Goal: Task Accomplishment & Management: Use online tool/utility

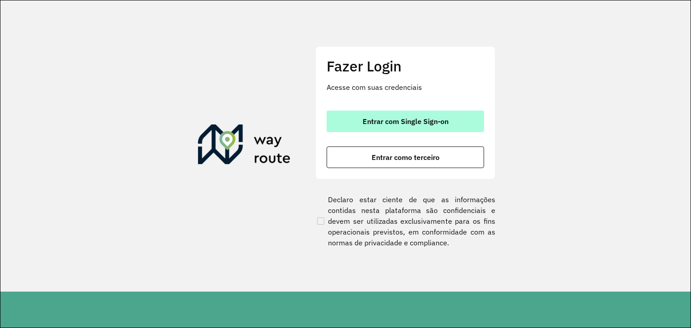
click at [393, 128] on button "Entrar com Single Sign-on" at bounding box center [405, 122] width 157 height 22
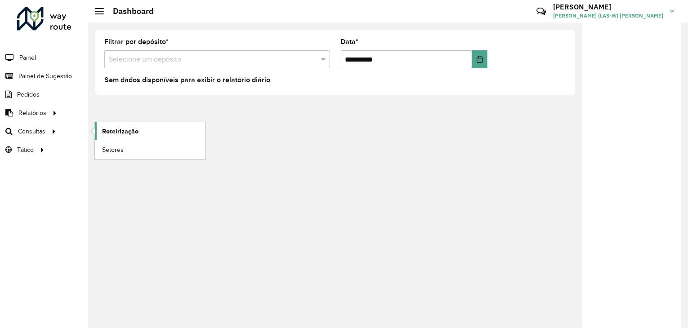
click at [123, 122] on link "Roteirização" at bounding box center [150, 131] width 110 height 18
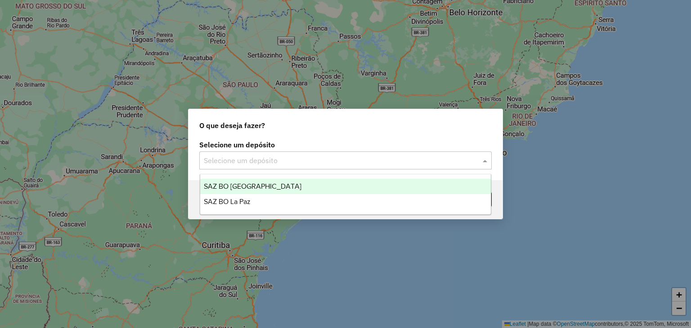
click at [302, 158] on input "text" at bounding box center [336, 161] width 265 height 11
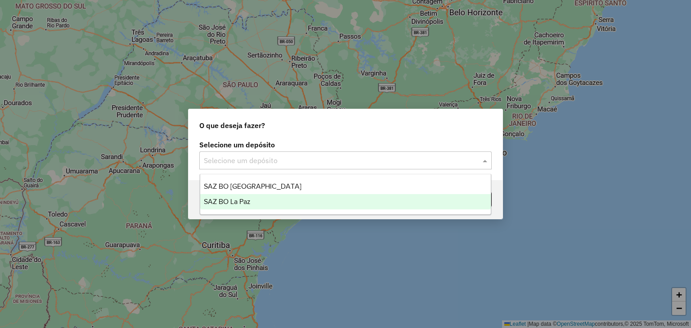
click at [273, 198] on div "SAZ BO La Paz" at bounding box center [345, 201] width 291 height 15
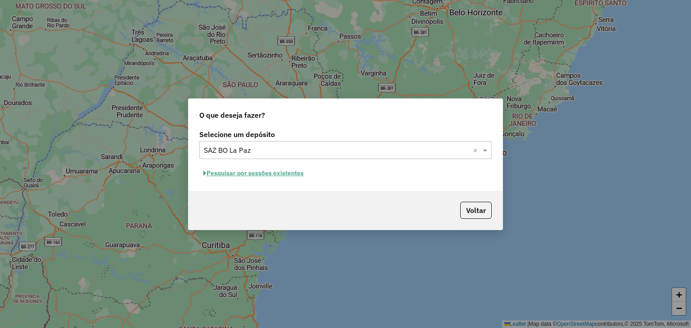
click at [262, 173] on button "Pesquisar por sessões existentes" at bounding box center [253, 173] width 108 height 14
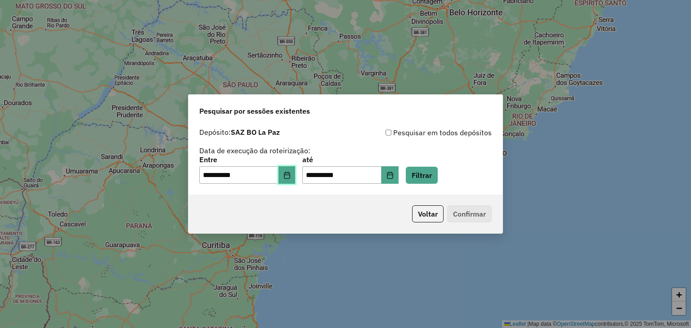
click at [291, 175] on icon "Choose Date" at bounding box center [286, 175] width 7 height 7
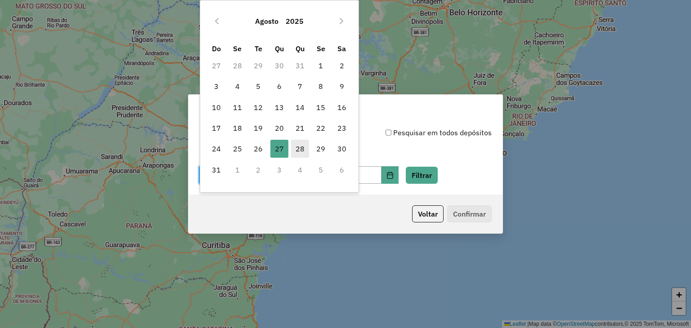
click at [299, 150] on span "28" at bounding box center [300, 149] width 18 height 18
type input "**********"
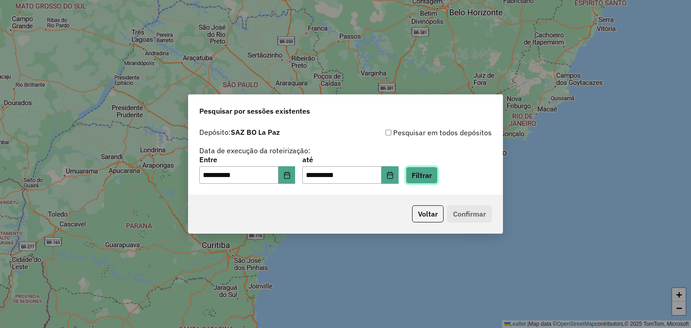
click at [433, 174] on button "Filtrar" at bounding box center [422, 175] width 32 height 17
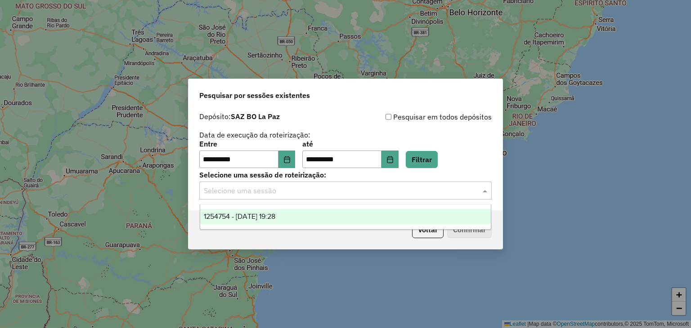
drag, startPoint x: 283, startPoint y: 195, endPoint x: 261, endPoint y: 219, distance: 32.8
click at [261, 219] on body "**********" at bounding box center [345, 164] width 691 height 328
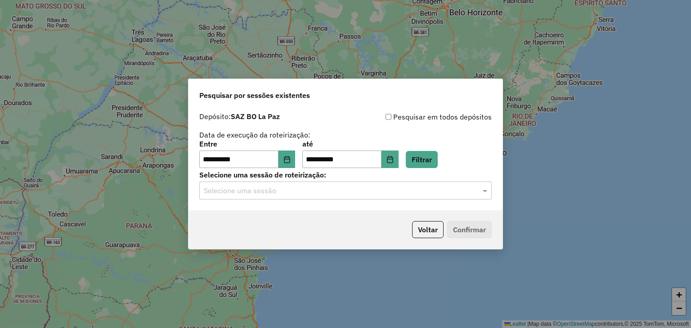
click at [261, 219] on div "Voltar Confirmar" at bounding box center [345, 230] width 314 height 39
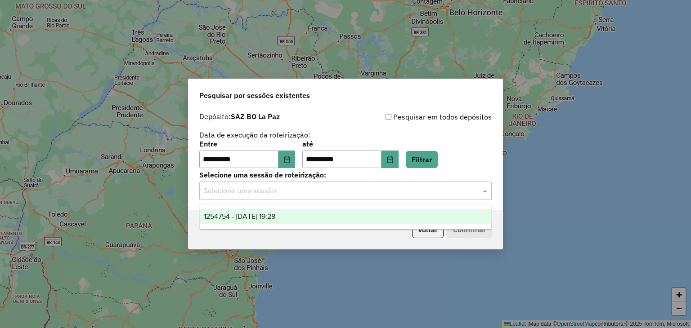
click at [261, 198] on div "Selecione uma sessão" at bounding box center [345, 191] width 292 height 18
click at [247, 214] on span "1254754 - 28/08/2025 19:28" at bounding box center [240, 217] width 72 height 8
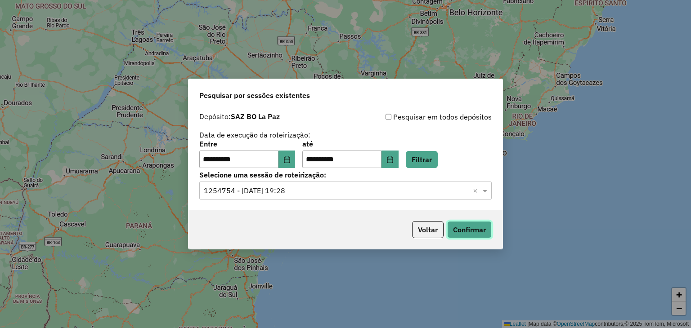
click at [467, 233] on button "Confirmar" at bounding box center [469, 229] width 45 height 17
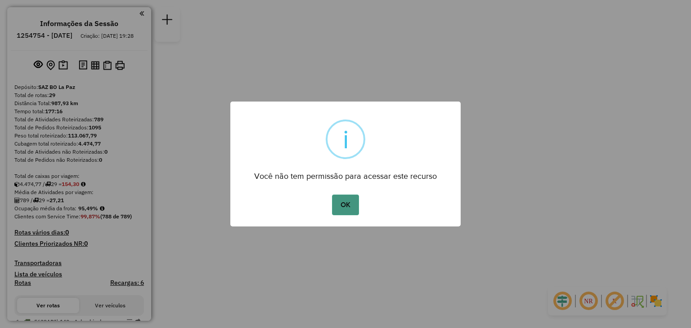
click at [345, 195] on button "OK" at bounding box center [345, 205] width 27 height 21
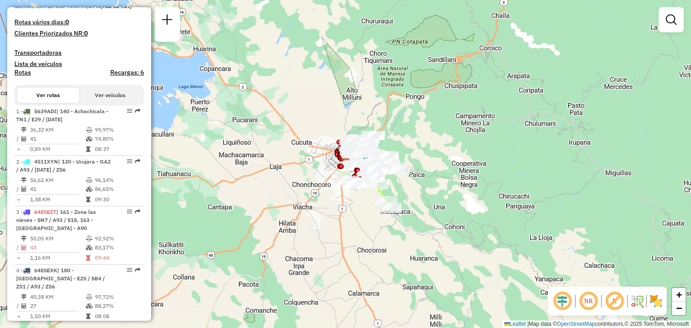
scroll to position [212, 0]
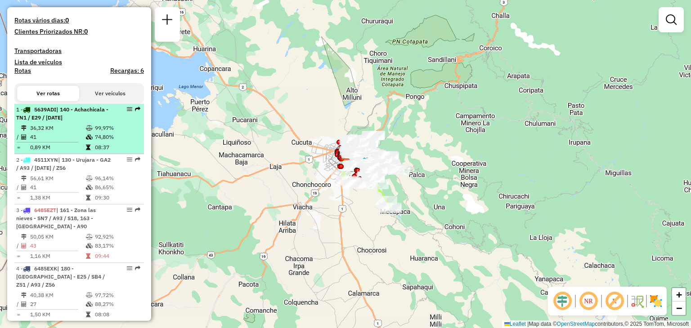
select select "**********"
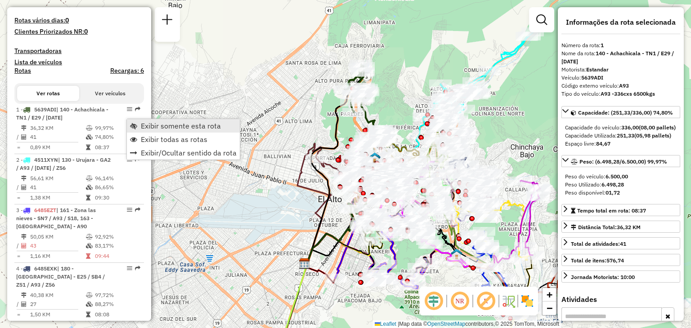
click at [160, 128] on span "Exibir somente esta rota" at bounding box center [181, 125] width 80 height 7
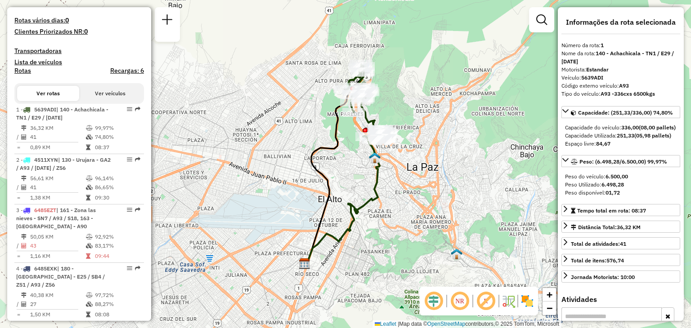
click at [434, 165] on div "Janela de atendimento Grade de atendimento Capacidade Transportadoras Veículos …" at bounding box center [345, 164] width 691 height 328
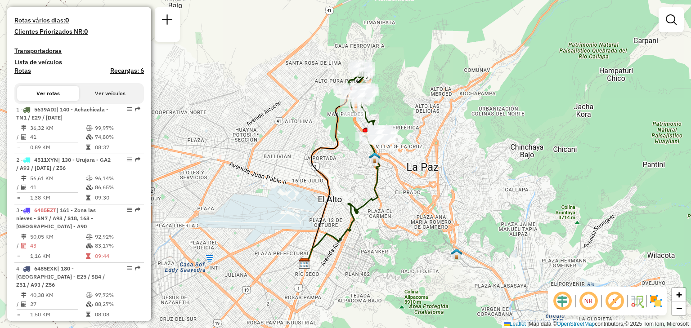
click at [434, 165] on div "Janela de atendimento Grade de atendimento Capacidade Transportadoras Veículos …" at bounding box center [345, 164] width 691 height 328
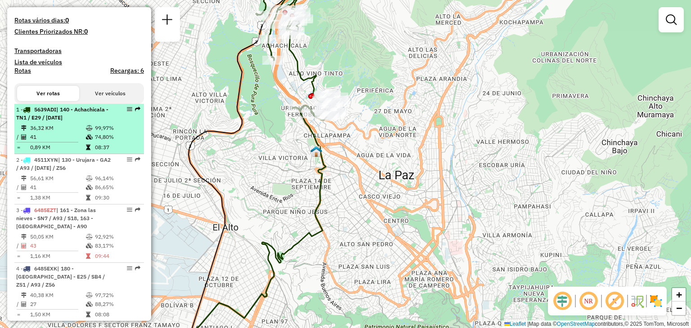
click at [86, 131] on icon at bounding box center [89, 128] width 7 height 5
select select "**********"
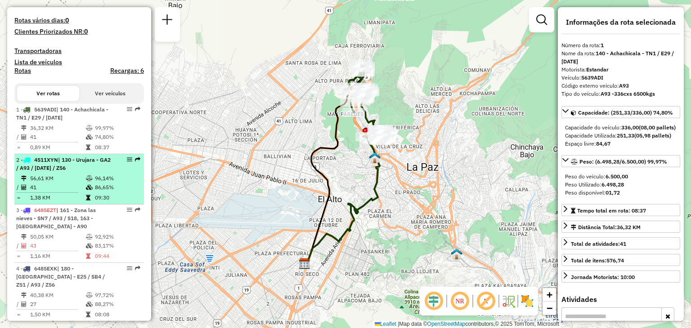
click at [74, 192] on td "41" at bounding box center [58, 187] width 56 height 9
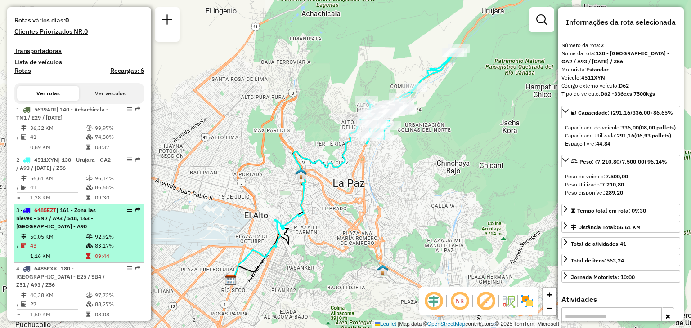
click at [90, 231] on div "3 - 6485EZT | 161 - Zona las nieves - SN7 / A93 / S18, 163 - [GEOGRAPHIC_DATA] …" at bounding box center [63, 218] width 95 height 24
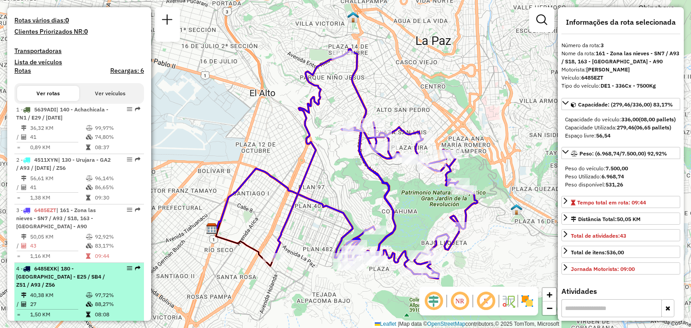
click at [69, 287] on span "| 180 - [GEOGRAPHIC_DATA] - E25 / SB4 / Z51 / A93 / Z56" at bounding box center [60, 276] width 89 height 23
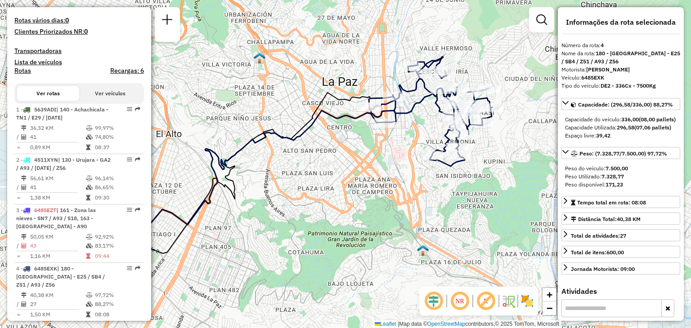
drag, startPoint x: 471, startPoint y: 165, endPoint x: 387, endPoint y: 158, distance: 83.9
click at [387, 158] on icon at bounding box center [430, 112] width 123 height 110
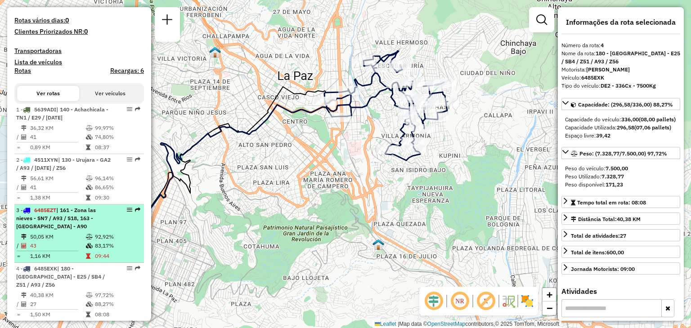
click at [76, 231] on div "3 - 6485EZT | 161 - Zona las nieves - SN7 / A93 / S18, 163 - [GEOGRAPHIC_DATA] …" at bounding box center [63, 218] width 95 height 24
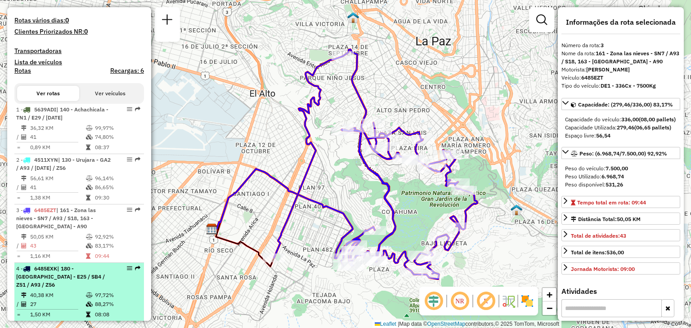
click at [74, 288] on div "4 - 6485EXK | 180 - Valle Hermoso - E25 / SB4 / Z51 / A93 / Z56" at bounding box center [63, 277] width 95 height 24
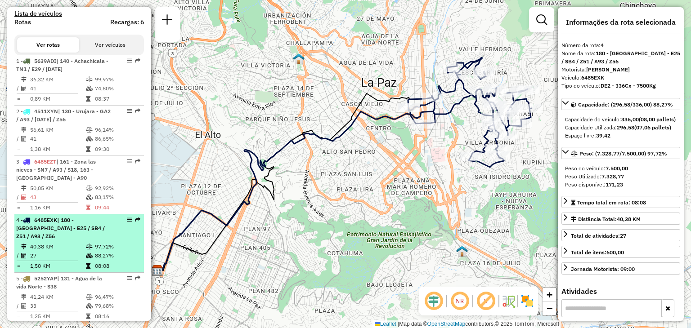
scroll to position [265, 0]
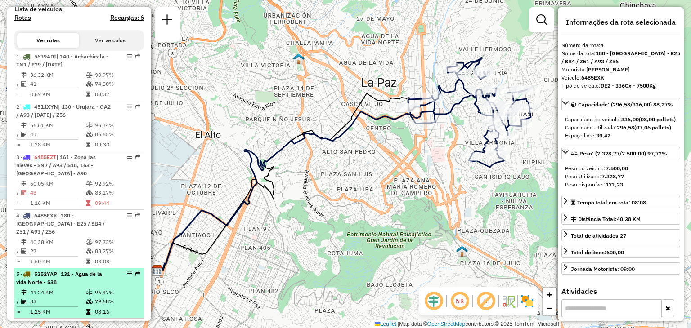
click at [52, 296] on td "41,24 KM" at bounding box center [58, 292] width 56 height 9
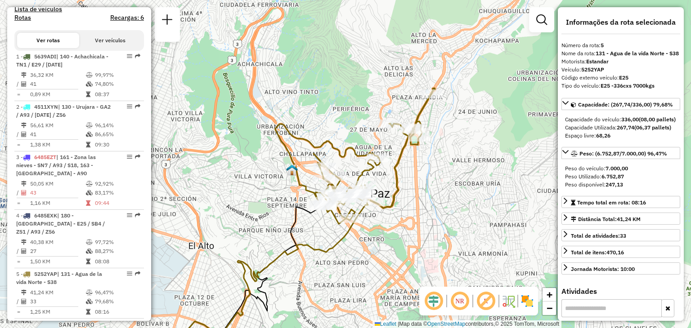
drag, startPoint x: 336, startPoint y: 125, endPoint x: 284, endPoint y: 195, distance: 87.5
click at [284, 195] on div "Janela de atendimento Grade de atendimento Capacidade Transportadoras Veículos …" at bounding box center [345, 164] width 691 height 328
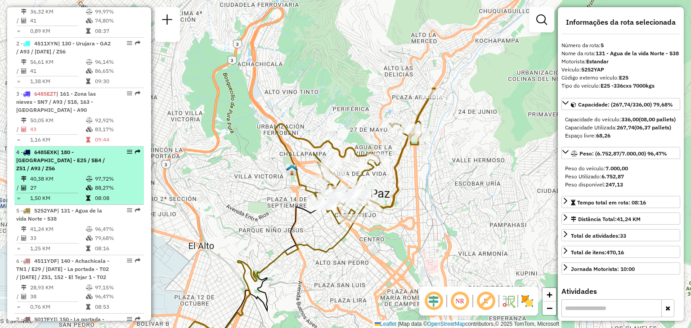
scroll to position [329, 0]
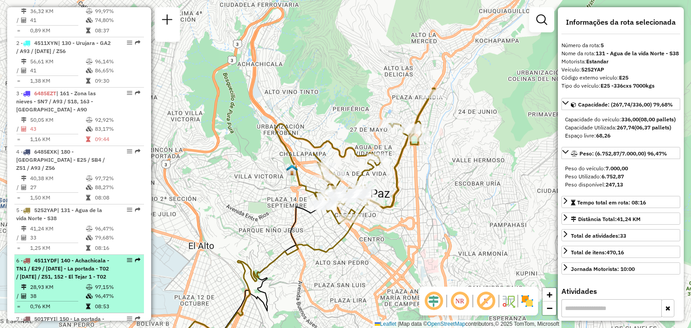
click at [56, 280] on span "| 140 - Achachicala - TN1 / E29 / [DATE] - La portada - T02 / [DATE] / Z51, 152…" at bounding box center [62, 268] width 93 height 23
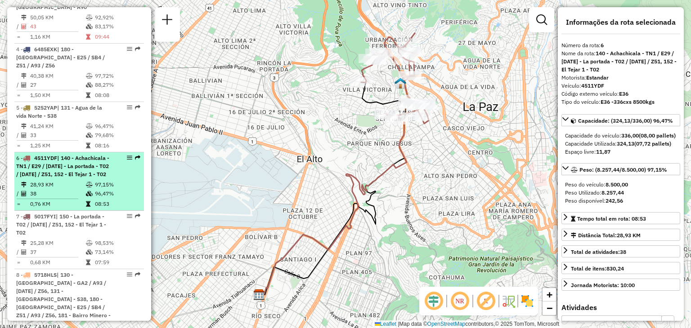
scroll to position [432, 0]
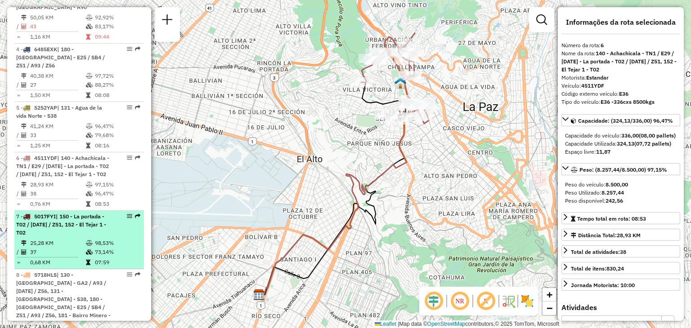
click at [60, 248] on td "25,28 KM" at bounding box center [58, 243] width 56 height 9
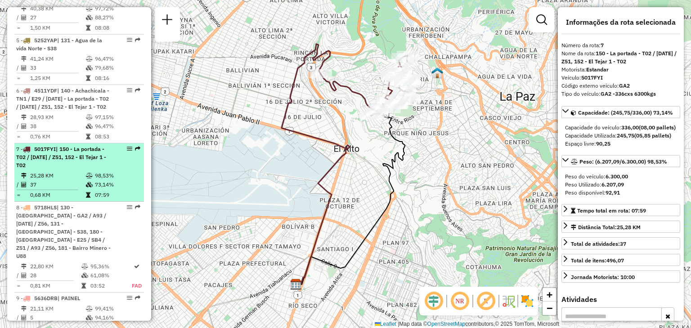
scroll to position [500, 0]
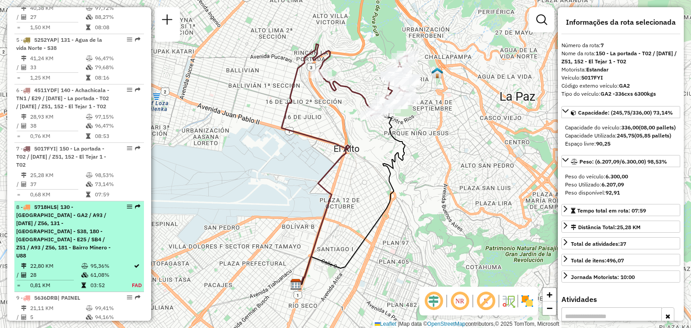
click at [53, 241] on span "| 130 - [GEOGRAPHIC_DATA] - GA2 / A93 / [DATE] / Z56, 131 - [GEOGRAPHIC_DATA] -…" at bounding box center [63, 231] width 94 height 55
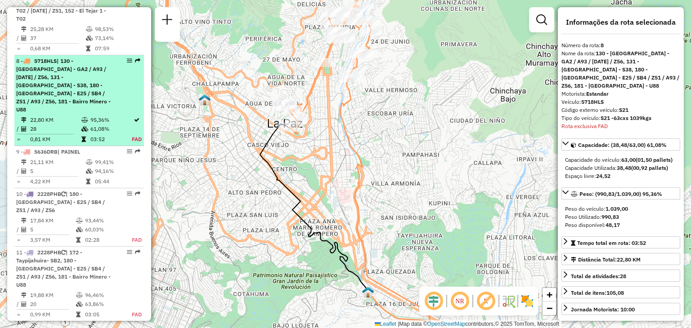
scroll to position [709, 0]
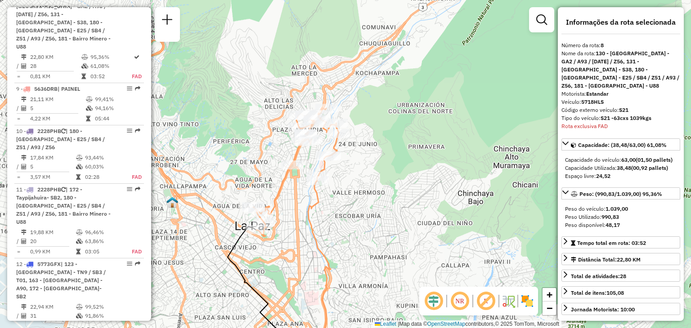
drag, startPoint x: 260, startPoint y: 99, endPoint x: 228, endPoint y: 202, distance: 107.6
click at [228, 202] on div "Janela de atendimento Grade de atendimento Capacidade Transportadoras Veículos …" at bounding box center [345, 164] width 691 height 328
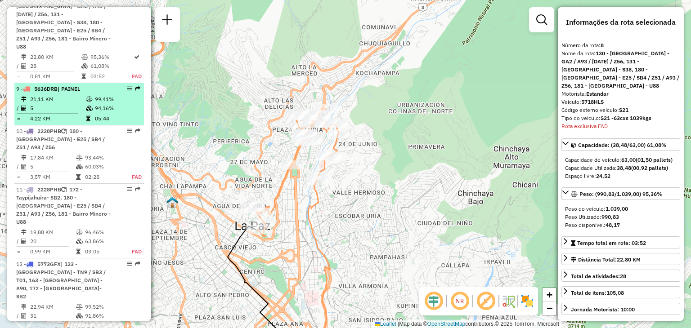
click at [76, 108] on td "5" at bounding box center [58, 108] width 56 height 9
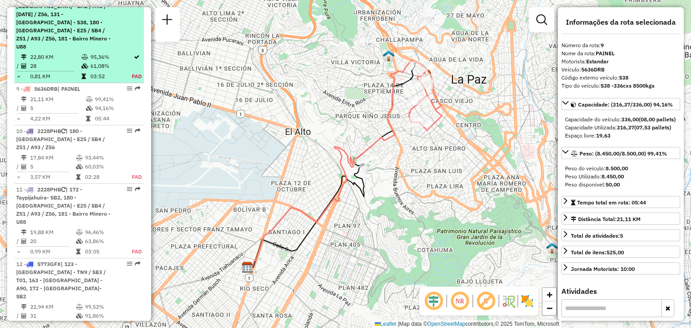
click at [63, 31] on span "| 130 - [GEOGRAPHIC_DATA] - GA2 / A93 / [DATE] / Z56, 131 - [GEOGRAPHIC_DATA] -…" at bounding box center [63, 22] width 94 height 55
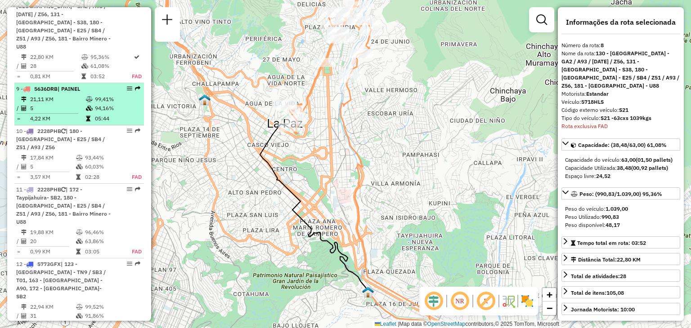
click at [52, 113] on td at bounding box center [50, 113] width 69 height 1
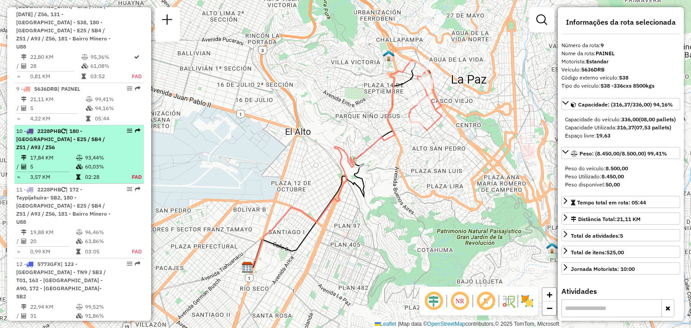
click at [65, 160] on td "17,84 KM" at bounding box center [53, 157] width 46 height 9
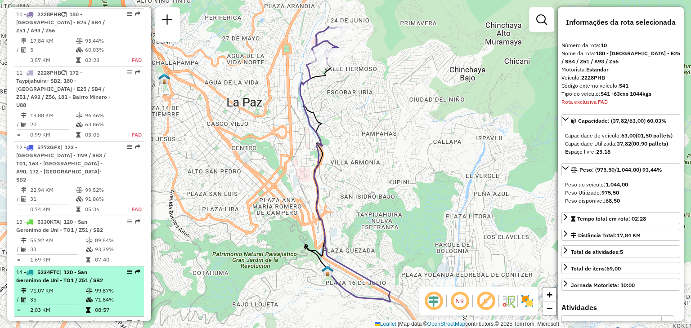
click at [70, 287] on td "71,07 KM" at bounding box center [58, 291] width 56 height 9
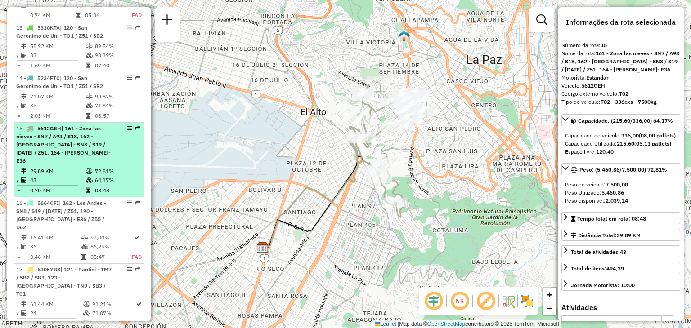
scroll to position [1021, 0]
click at [76, 166] on td "29,89 KM" at bounding box center [58, 170] width 56 height 9
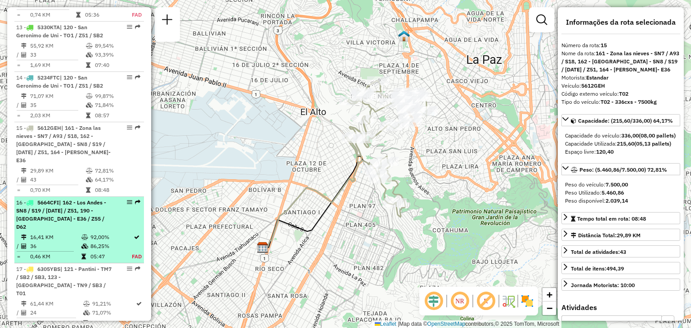
click at [61, 242] on td "36" at bounding box center [55, 246] width 51 height 9
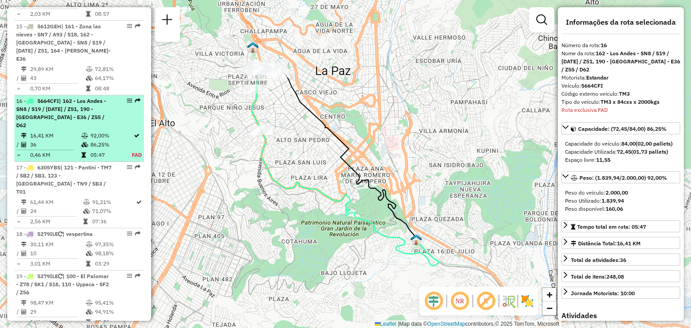
scroll to position [1177, 0]
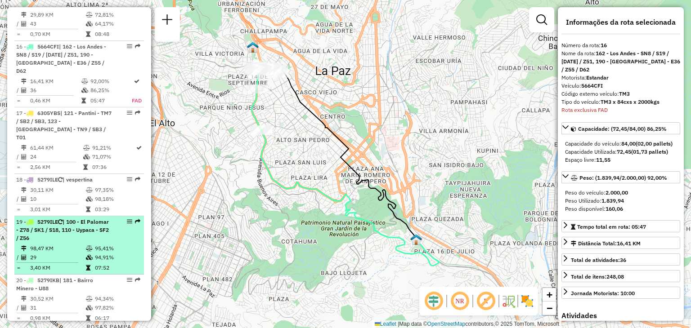
click at [61, 253] on td "29" at bounding box center [58, 257] width 56 height 9
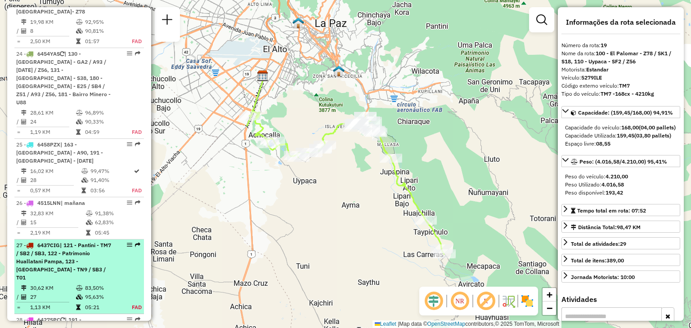
scroll to position [1631, 0]
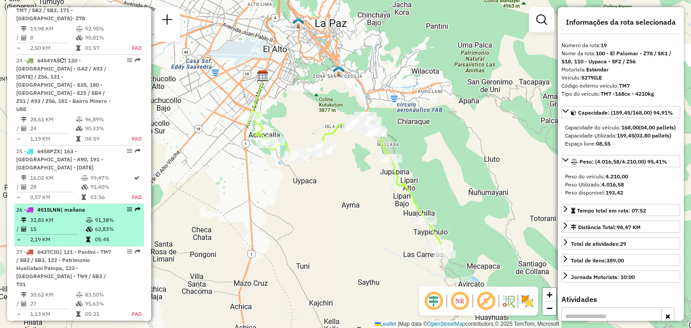
click at [50, 216] on td "32,83 KM" at bounding box center [58, 220] width 56 height 9
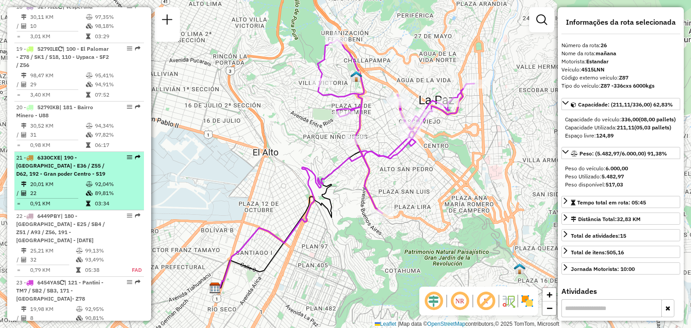
scroll to position [1346, 0]
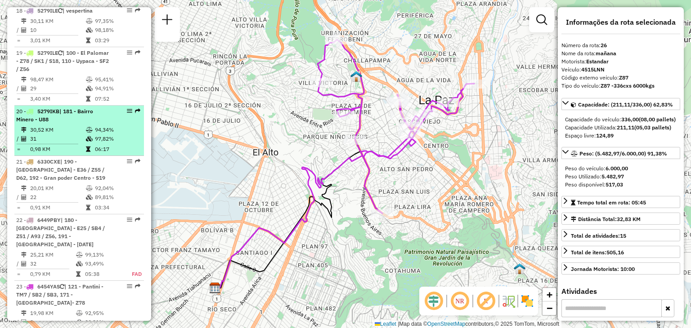
click at [63, 134] on td "31" at bounding box center [58, 138] width 56 height 9
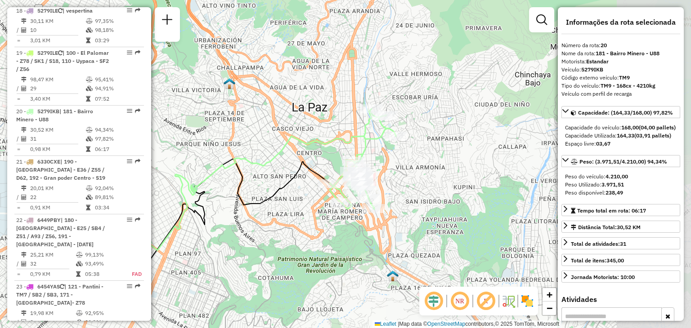
drag, startPoint x: 376, startPoint y: 72, endPoint x: 266, endPoint y: 111, distance: 116.1
click at [266, 111] on div "Janela de atendimento Grade de atendimento Capacidade Transportadoras Veículos …" at bounding box center [345, 164] width 691 height 328
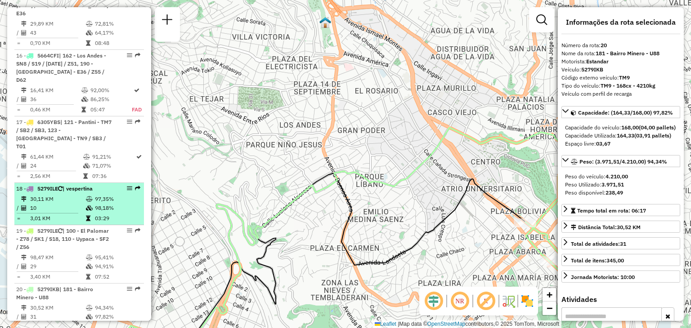
scroll to position [1168, 0]
click at [53, 185] on span "5279ILE" at bounding box center [47, 188] width 21 height 7
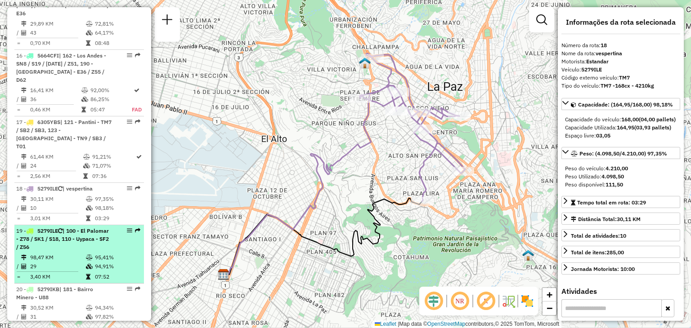
click at [46, 228] on span "| 100 - El Palomar - Z78 / SK1 / S18, 110 - Uypaca - SF2 / Z56" at bounding box center [62, 239] width 93 height 23
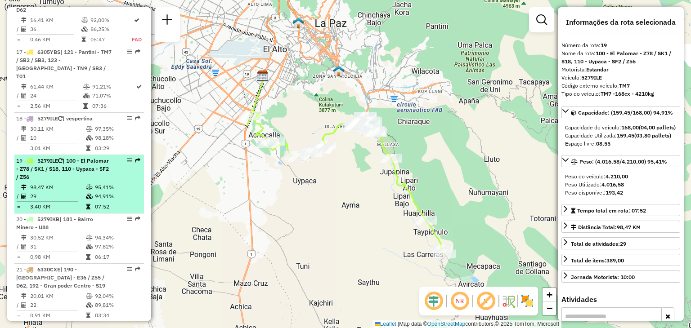
scroll to position [1238, 0]
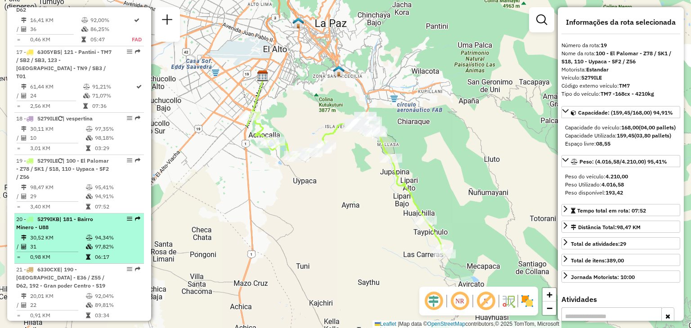
click at [75, 233] on td "30,52 KM" at bounding box center [58, 237] width 56 height 9
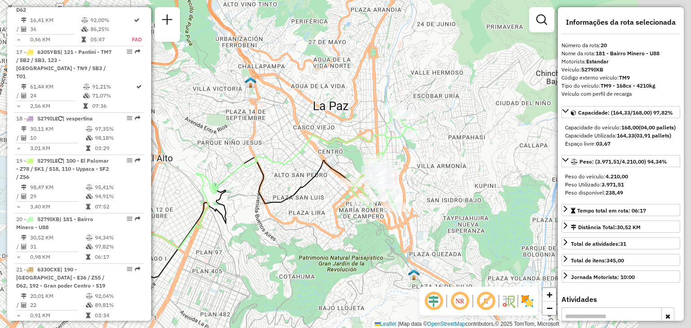
drag, startPoint x: 386, startPoint y: 147, endPoint x: 303, endPoint y: 184, distance: 90.6
click at [303, 184] on icon at bounding box center [231, 226] width 240 height 136
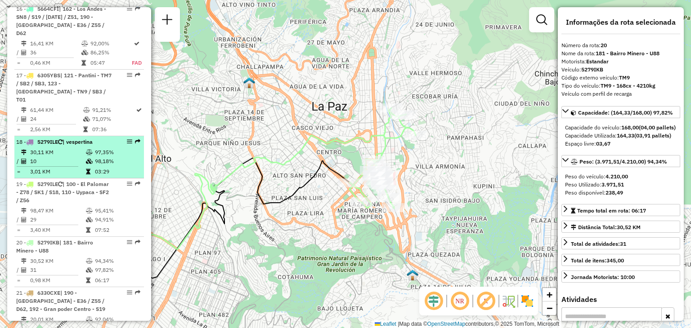
scroll to position [1213, 0]
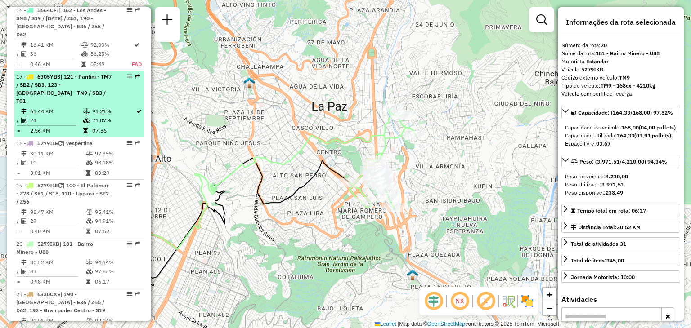
click at [77, 71] on li "17 - 6305YBS | 121 - Pantini - TM7 / SB2 / SB3, 123 - [GEOGRAPHIC_DATA] - TN9 /…" at bounding box center [79, 104] width 130 height 67
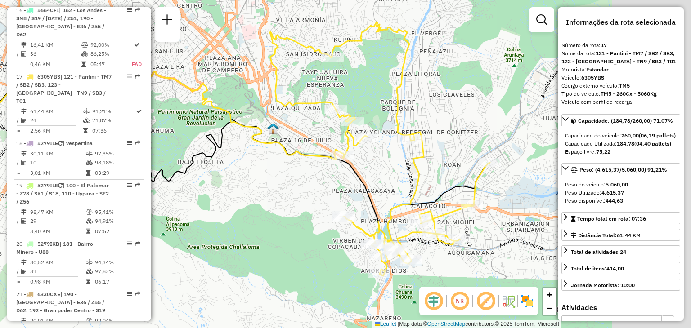
drag, startPoint x: 265, startPoint y: 108, endPoint x: 142, endPoint y: 89, distance: 124.2
click at [142, 89] on hb-router-mapa "Informações da Sessão 1254754 - [DATE] Criação: [DATE] 19:28 Depósito: SAZ BO […" at bounding box center [345, 164] width 691 height 328
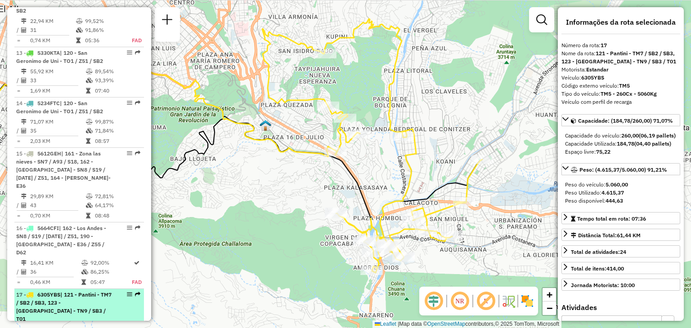
scroll to position [995, 0]
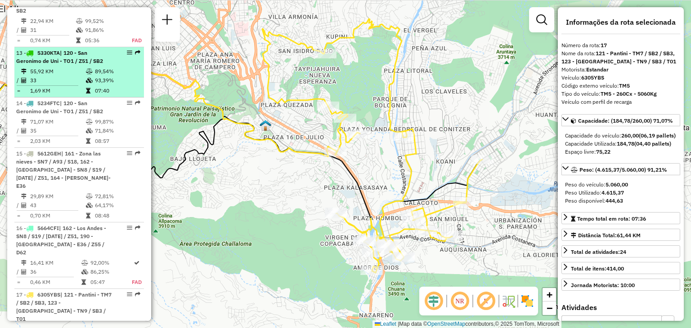
click at [50, 76] on td "33" at bounding box center [58, 80] width 56 height 9
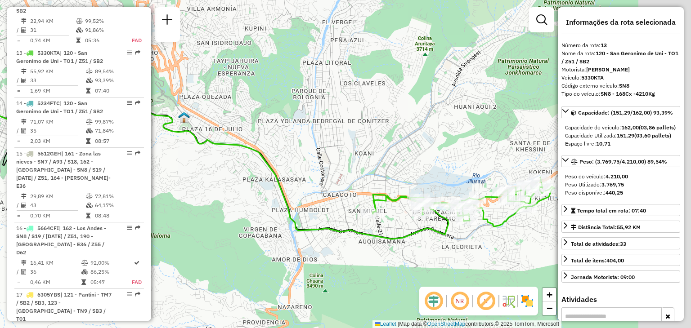
drag, startPoint x: 374, startPoint y: 152, endPoint x: 243, endPoint y: 135, distance: 131.9
click at [243, 135] on div "Janela de atendimento Grade de atendimento Capacidade Transportadoras Veículos …" at bounding box center [345, 164] width 691 height 328
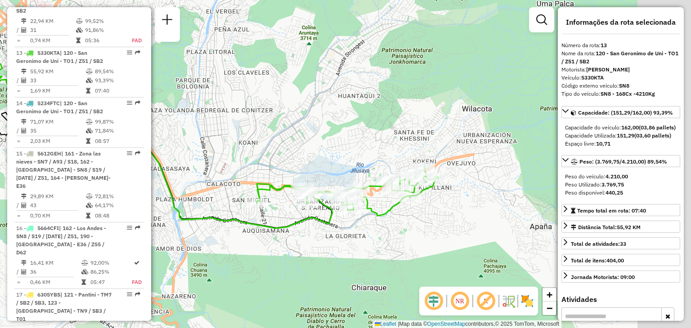
drag, startPoint x: 395, startPoint y: 148, endPoint x: 274, endPoint y: 137, distance: 121.5
click at [274, 137] on div "Janela de atendimento Grade de atendimento Capacidade Transportadoras Veículos …" at bounding box center [345, 164] width 691 height 328
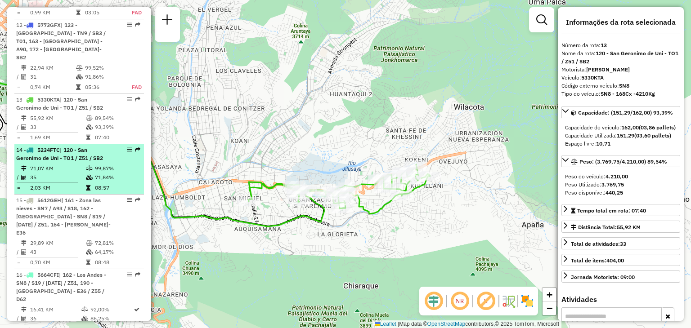
scroll to position [939, 0]
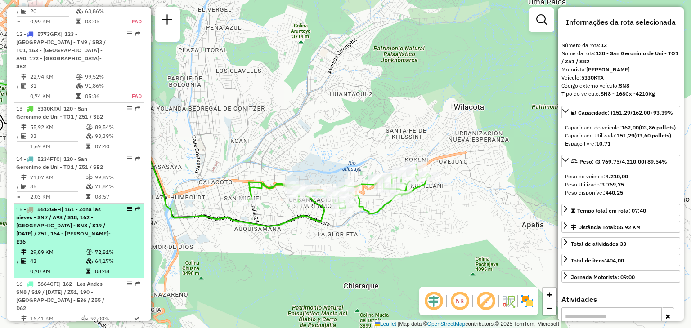
click at [60, 206] on span "| 161 - Zona las nieves - SN7 / A93 / S18, 162 - [GEOGRAPHIC_DATA] - SN8 / S19 …" at bounding box center [63, 225] width 94 height 39
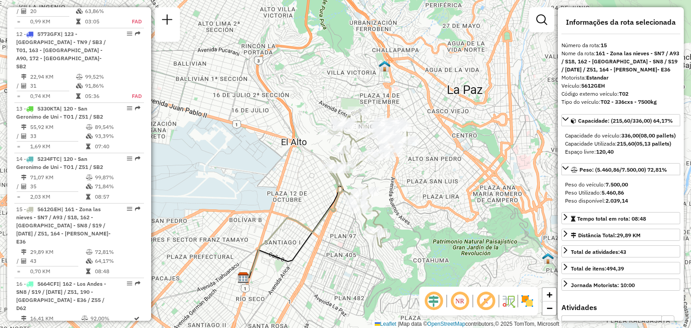
drag, startPoint x: 282, startPoint y: 130, endPoint x: 242, endPoint y: 188, distance: 70.1
click at [242, 188] on div "Janela de atendimento Grade de atendimento Capacidade Transportadoras Veículos …" at bounding box center [345, 164] width 691 height 328
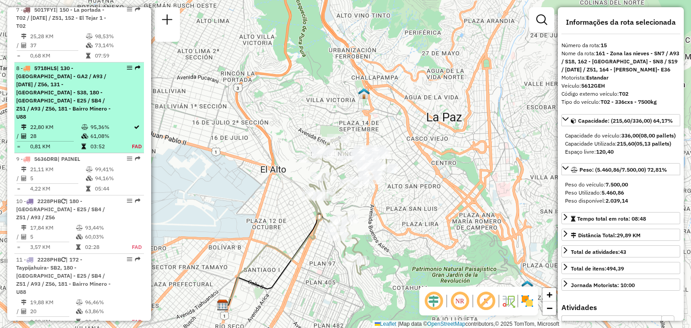
scroll to position [638, 0]
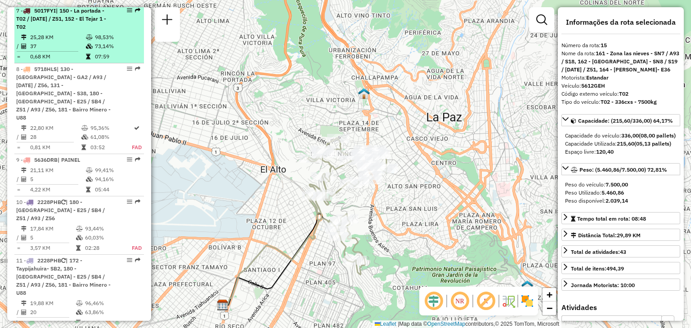
click at [69, 51] on td "37" at bounding box center [58, 46] width 56 height 9
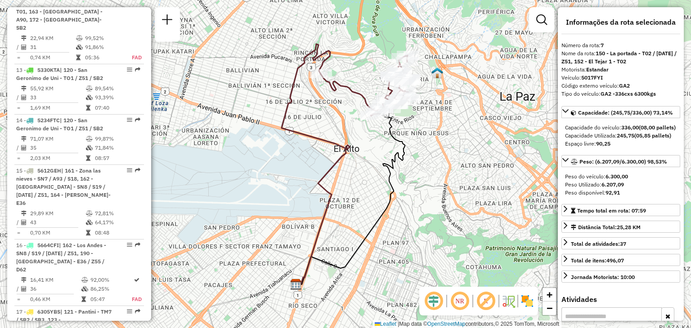
scroll to position [979, 0]
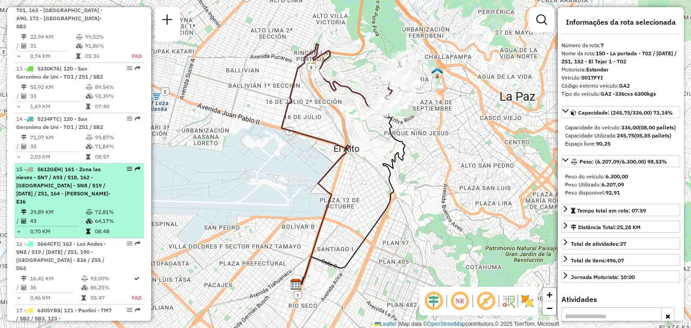
click at [54, 166] on span "| 161 - Zona las nieves - SN7 / A93 / S18, 162 - [GEOGRAPHIC_DATA] - SN8 / S19 …" at bounding box center [63, 185] width 94 height 39
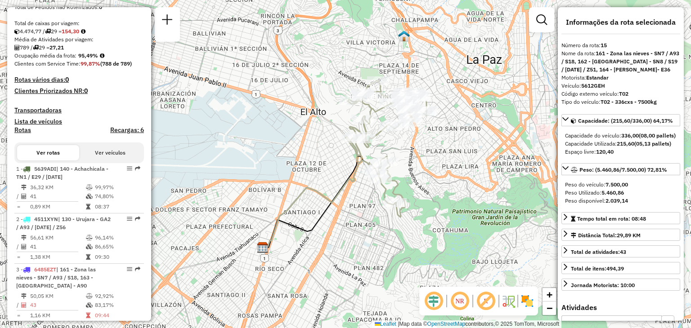
scroll to position [157, 0]
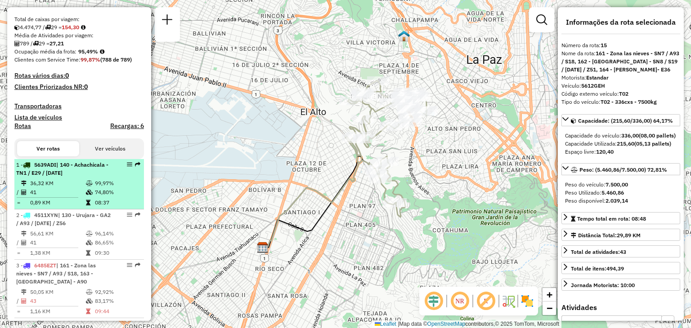
click at [44, 188] on td "36,32 KM" at bounding box center [58, 183] width 56 height 9
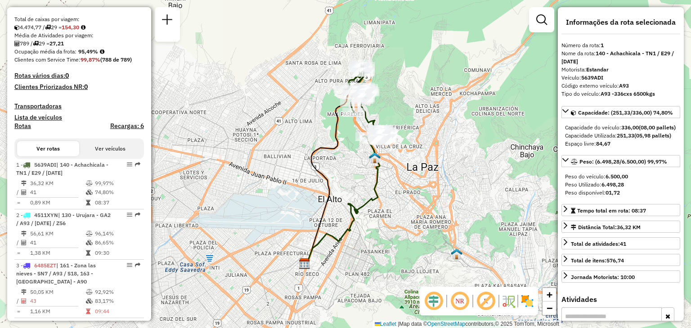
click at [399, 159] on div "Janela de atendimento Grade de atendimento Capacidade Transportadoras Veículos …" at bounding box center [345, 164] width 691 height 328
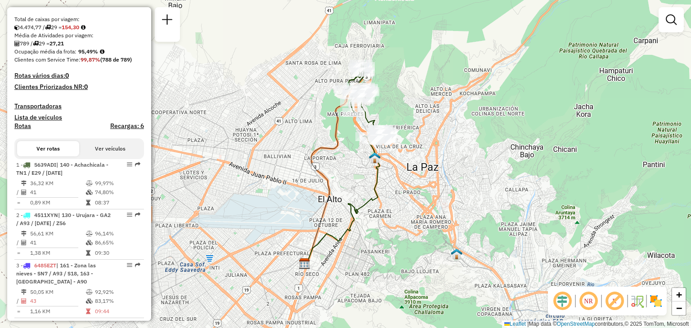
click at [399, 159] on div "Janela de atendimento Grade de atendimento Capacidade Transportadoras Veículos …" at bounding box center [345, 164] width 691 height 328
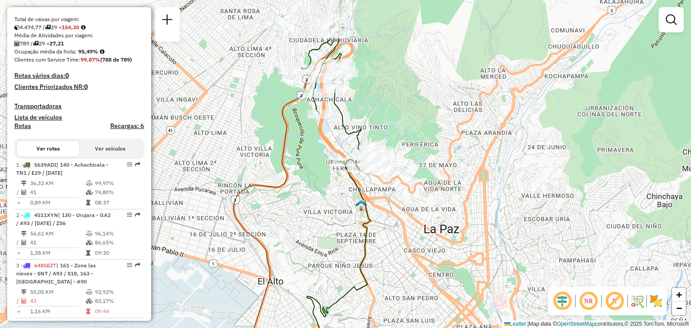
drag, startPoint x: 390, startPoint y: 143, endPoint x: 399, endPoint y: 205, distance: 62.8
click at [399, 205] on div "Janela de atendimento Grade de atendimento Capacidade Transportadoras Veículos …" at bounding box center [345, 164] width 691 height 328
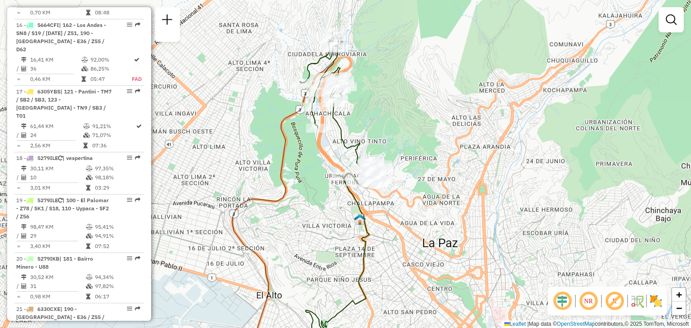
scroll to position [1199, 0]
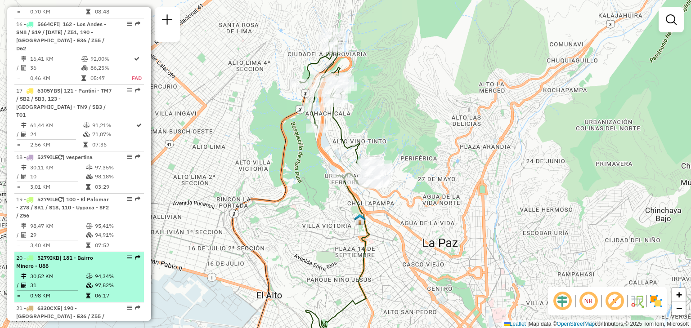
click at [60, 272] on td "30,52 KM" at bounding box center [58, 276] width 56 height 9
select select "**********"
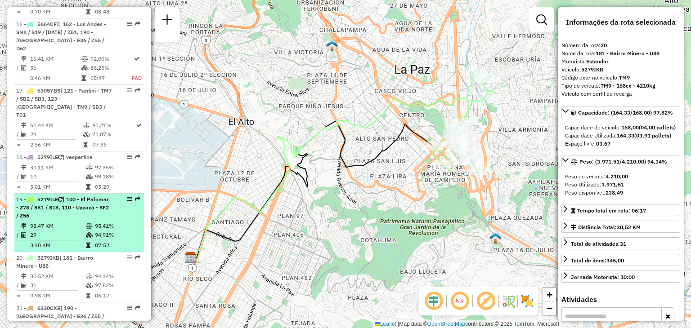
click at [50, 231] on td "29" at bounding box center [58, 235] width 56 height 9
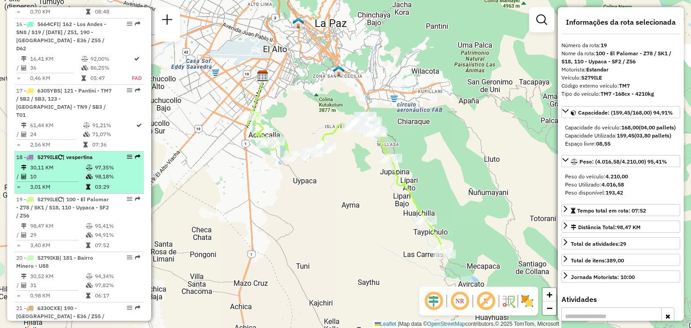
click at [61, 152] on li "18 - 5279ILE | vespertina 30,11 KM 97,35% / 10 98,18% = 3,01 KM 03:29" at bounding box center [79, 173] width 130 height 42
